Goal: Find specific page/section: Find specific page/section

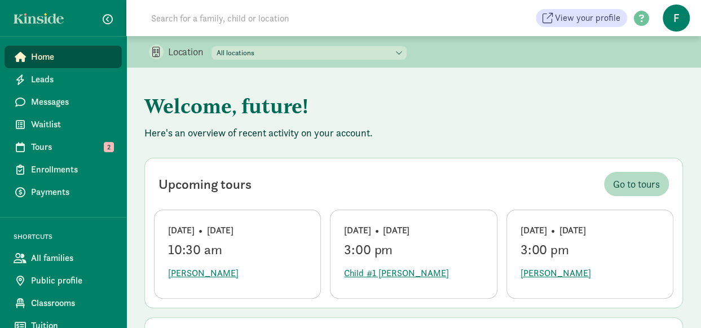
click at [237, 51] on select "All locations Cosmopolitan Kids Children's Downtown Academy Cosmopolitan Kids U…" at bounding box center [308, 53] width 195 height 14
select select "87482"
click at [212, 46] on select "All locations Cosmopolitan Kids Children's Downtown Academy Cosmopolitan Kids U…" at bounding box center [308, 53] width 195 height 14
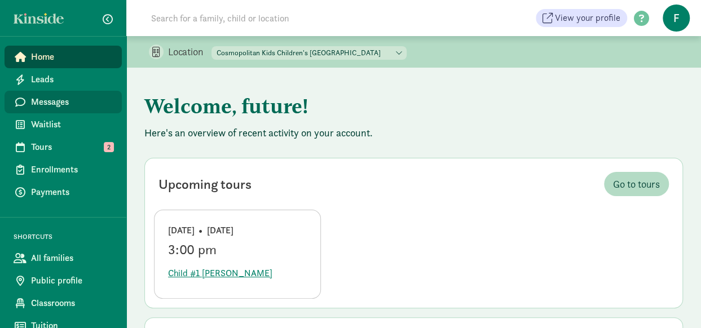
click at [64, 105] on span "Messages" at bounding box center [72, 102] width 82 height 14
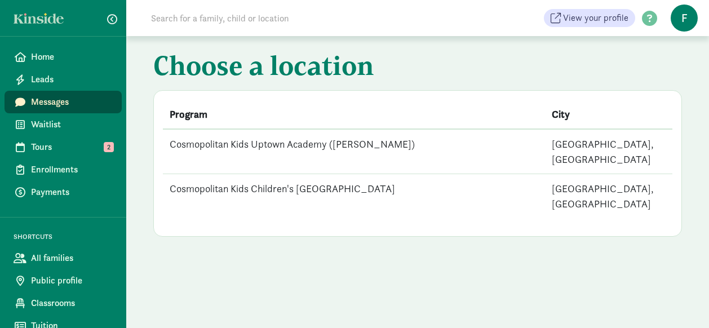
click at [244, 174] on td "Cosmopolitan Kids Children's [GEOGRAPHIC_DATA]" at bounding box center [354, 196] width 382 height 45
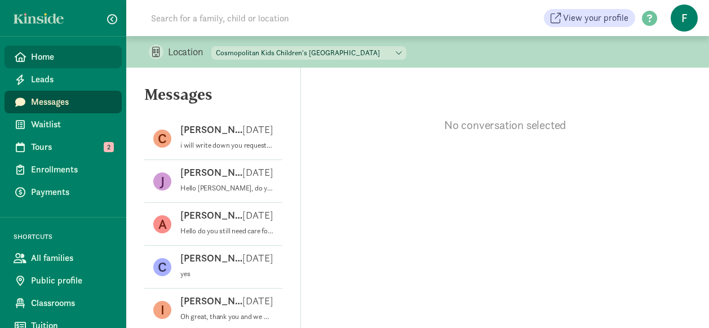
click at [63, 56] on span "Home" at bounding box center [72, 57] width 82 height 14
